Goal: Information Seeking & Learning: Learn about a topic

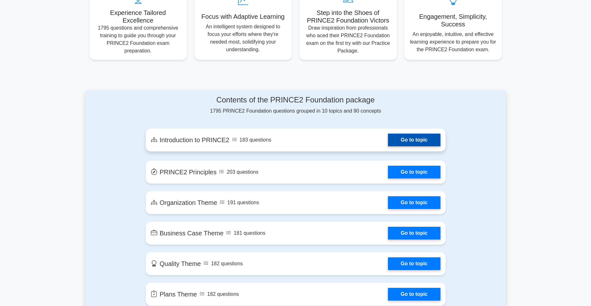
scroll to position [287, 0]
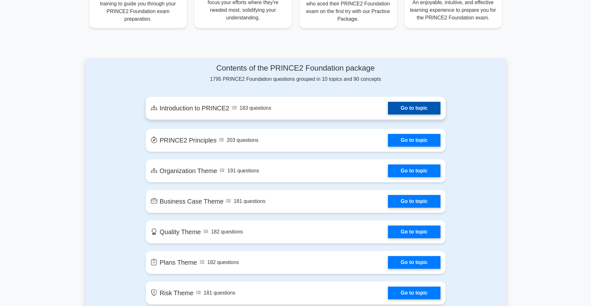
click at [422, 110] on link "Go to topic" at bounding box center [414, 108] width 52 height 13
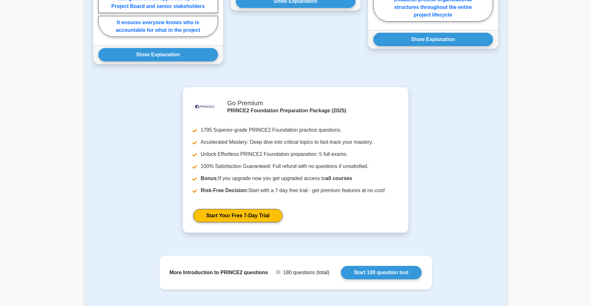
scroll to position [354, 0]
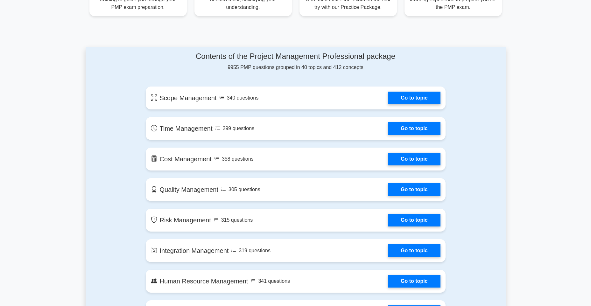
scroll to position [287, 0]
